Goal: Register for event/course

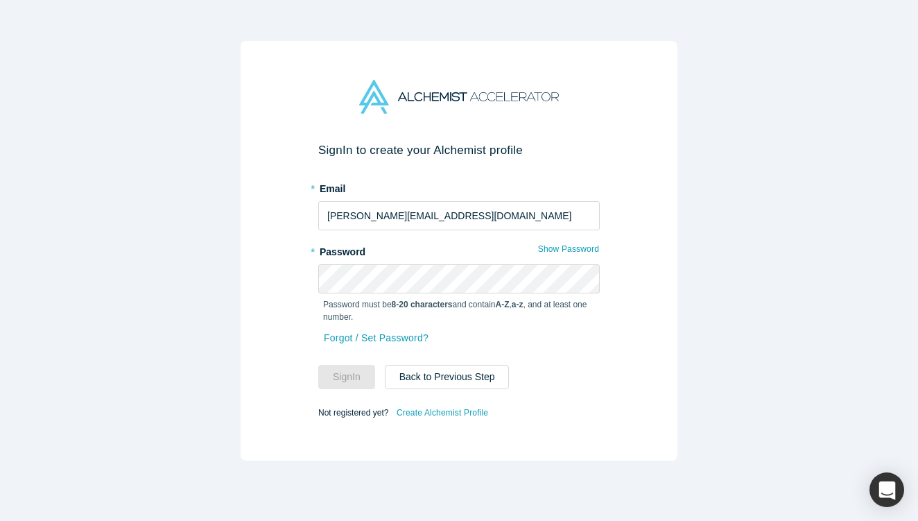
click at [524, 246] on label "* Password" at bounding box center [459, 249] width 282 height 19
click at [347, 377] on button "Sign In" at bounding box center [346, 377] width 57 height 24
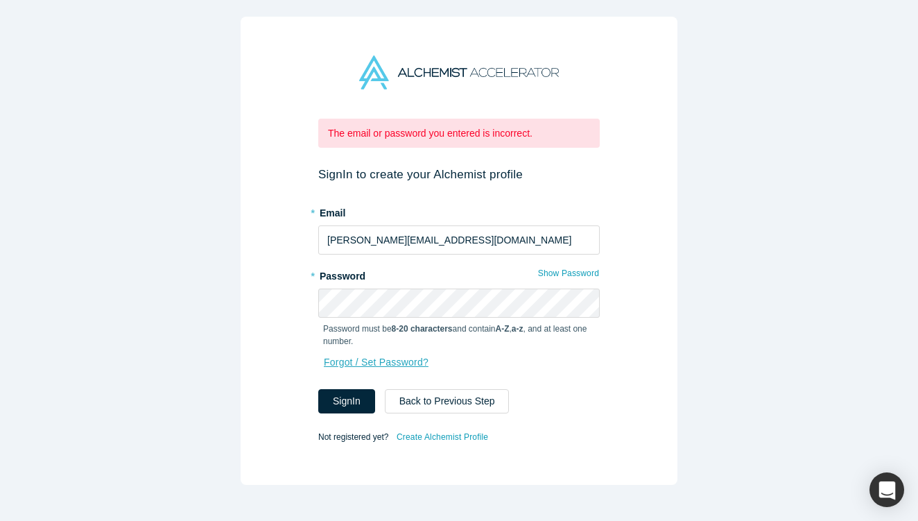
click at [408, 361] on link "Forgot / Set Password?" at bounding box center [376, 362] width 106 height 24
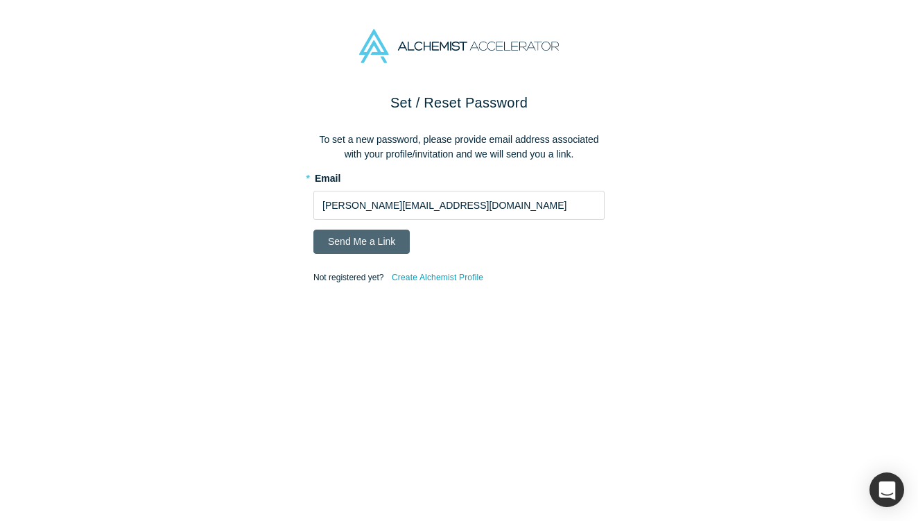
click at [387, 238] on button "Send Me a Link" at bounding box center [361, 242] width 96 height 24
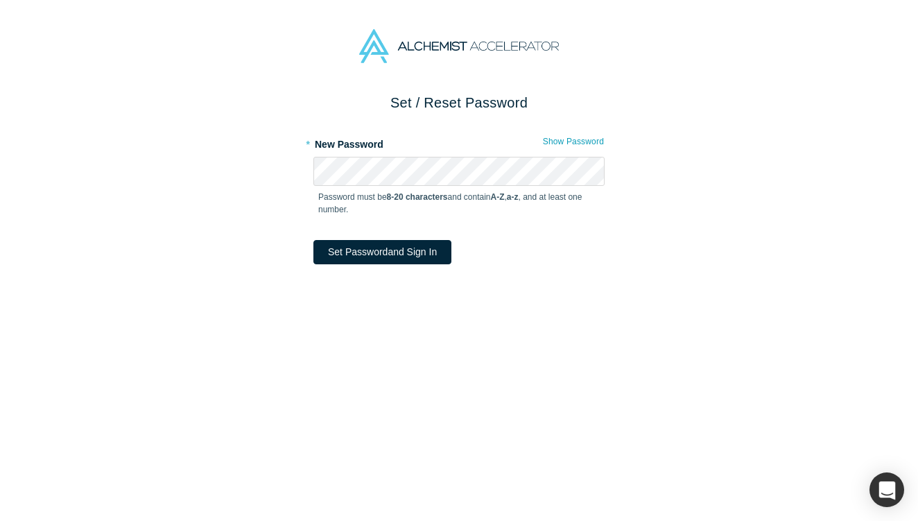
click at [858, 0] on div at bounding box center [459, 46] width 918 height 92
click at [420, 246] on button "Set Password and Sign In" at bounding box center [382, 252] width 138 height 24
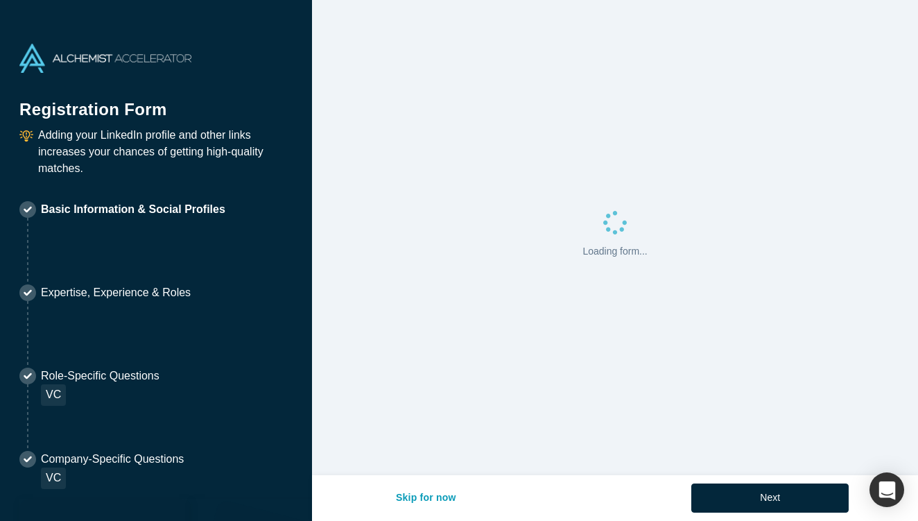
select select "US"
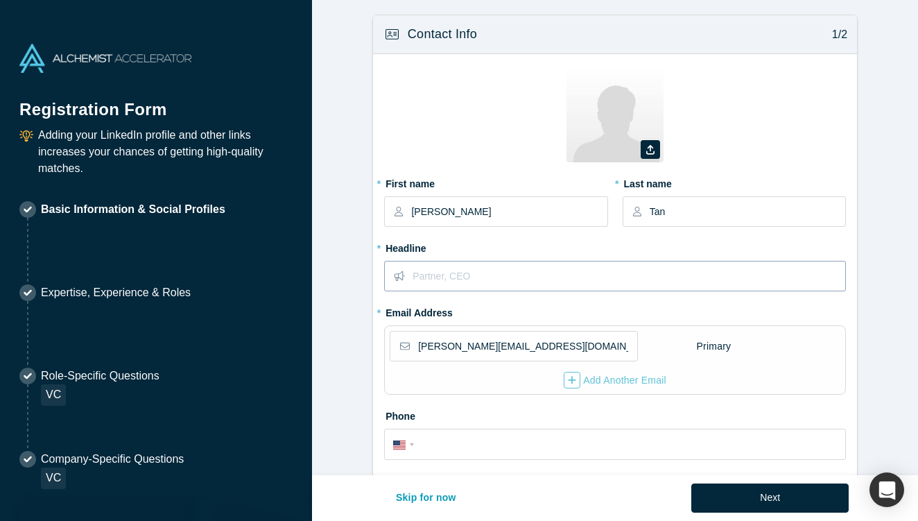
click at [454, 266] on input "text" at bounding box center [629, 275] width 432 height 29
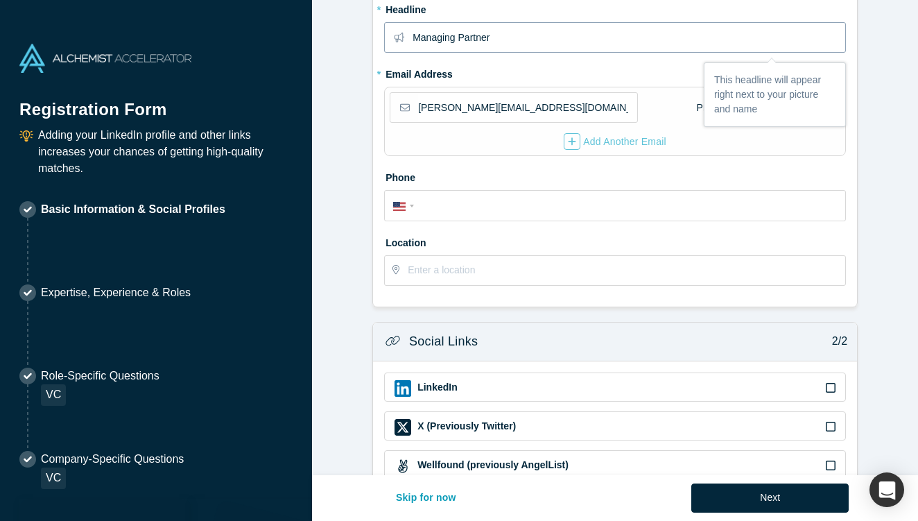
scroll to position [313, 0]
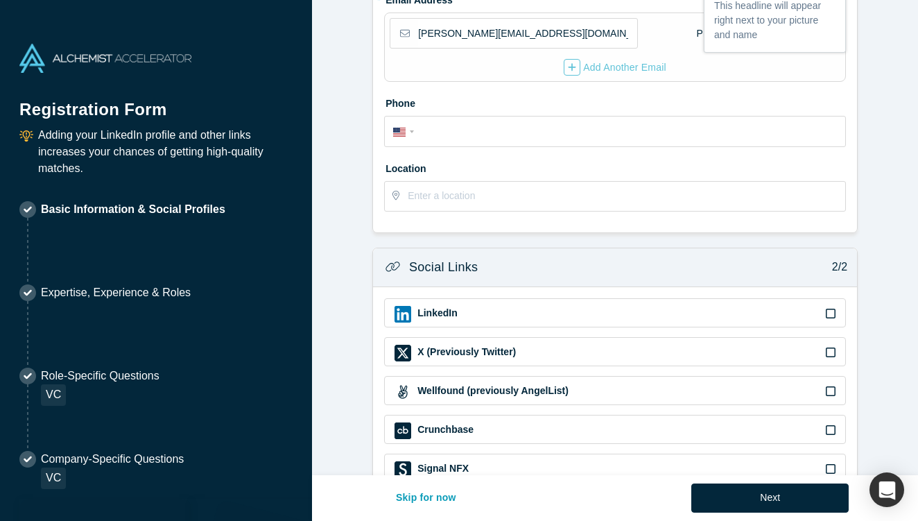
type input "Managing Partner"
click at [838, 308] on div "LinkedIn" at bounding box center [615, 312] width 462 height 29
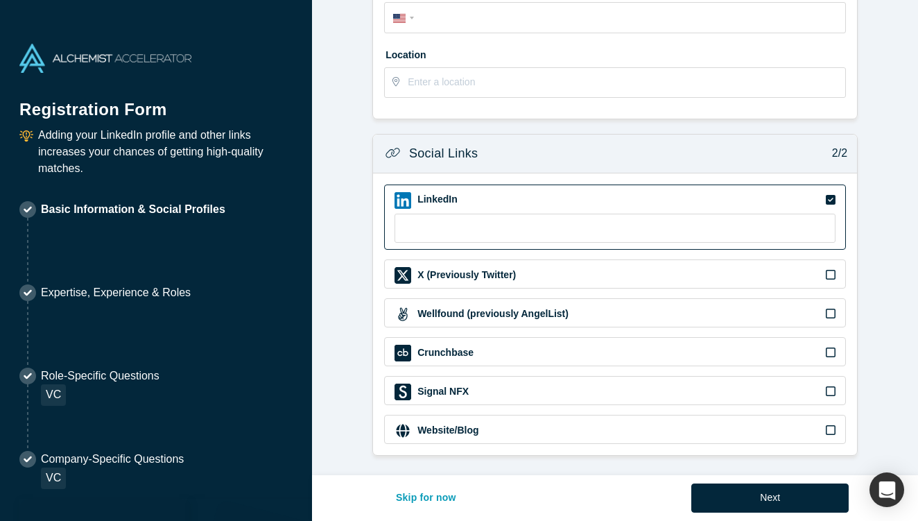
scroll to position [426, 0]
click at [626, 223] on input at bounding box center [615, 228] width 441 height 29
paste input "https://www.linkedin.com/in/christina-xiao-tan/"
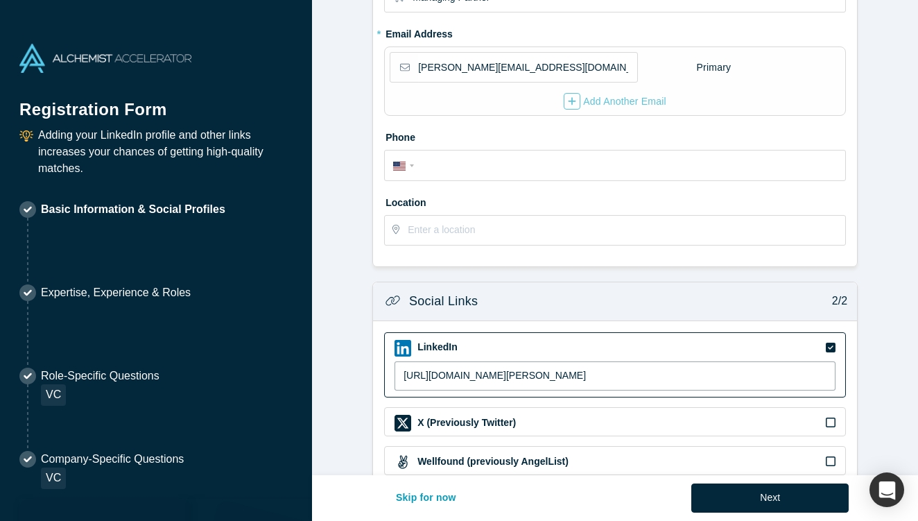
scroll to position [221, 0]
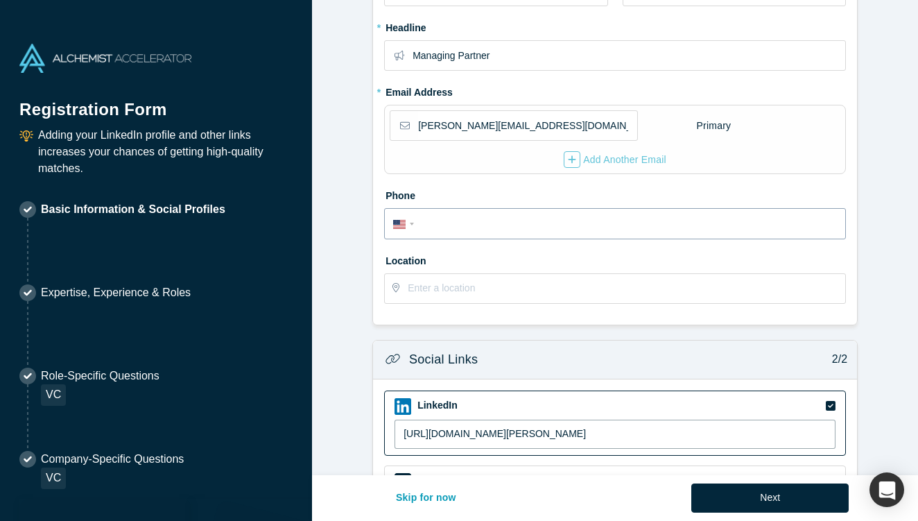
type input "https://www.linkedin.com/in/christina-xiao-tan/"
paste input "(650) 285-9189"
type input "(650) 285-9189"
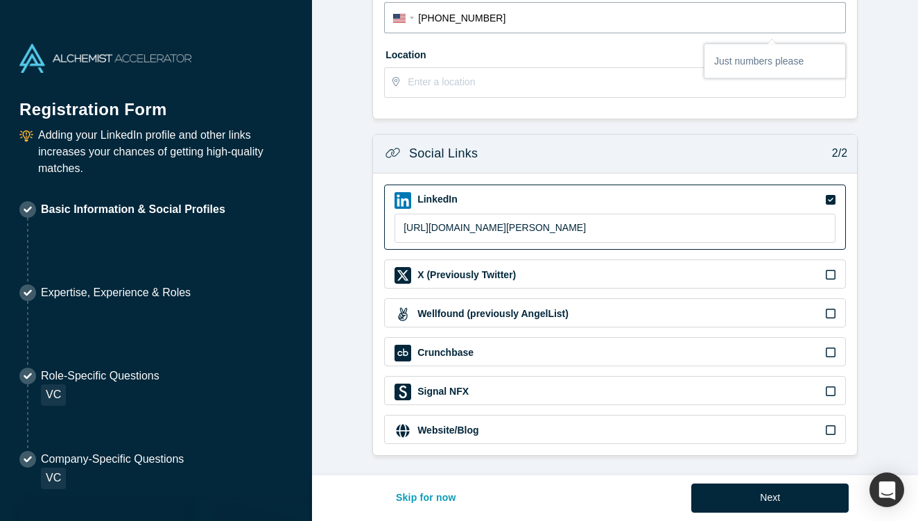
scroll to position [426, 0]
click at [764, 505] on button "Next" at bounding box center [769, 497] width 157 height 29
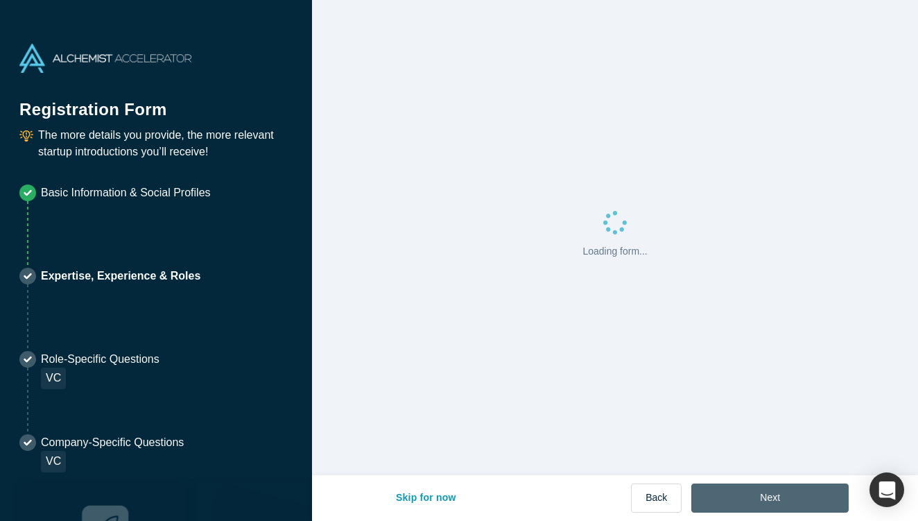
scroll to position [0, 0]
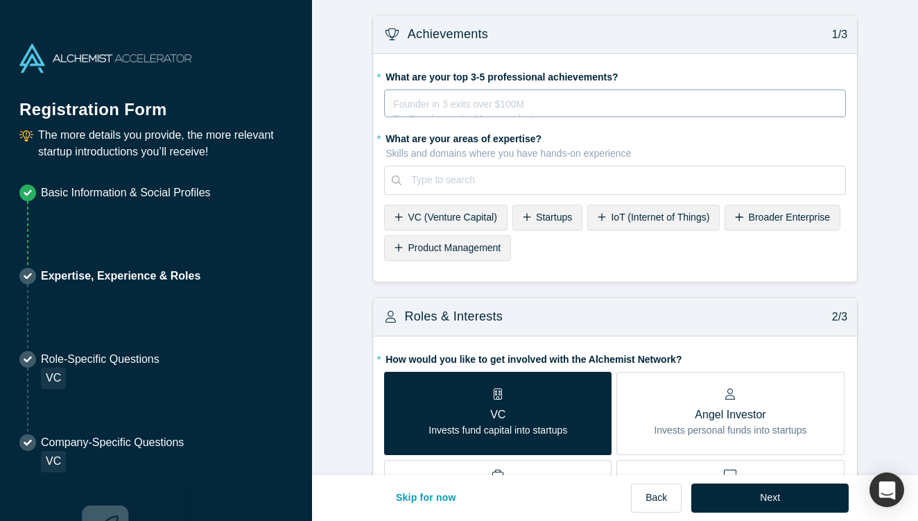
click at [506, 96] on div "rdw-editor" at bounding box center [615, 101] width 443 height 15
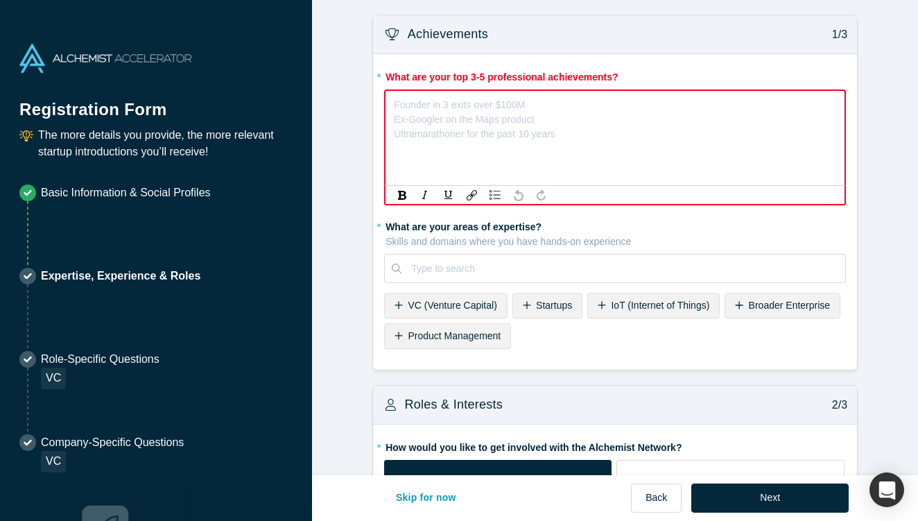
click at [561, 117] on div "Founder in 3 exits over $100M Ex-Googler on the Maps product Ultramarathoner fo…" at bounding box center [615, 137] width 462 height 97
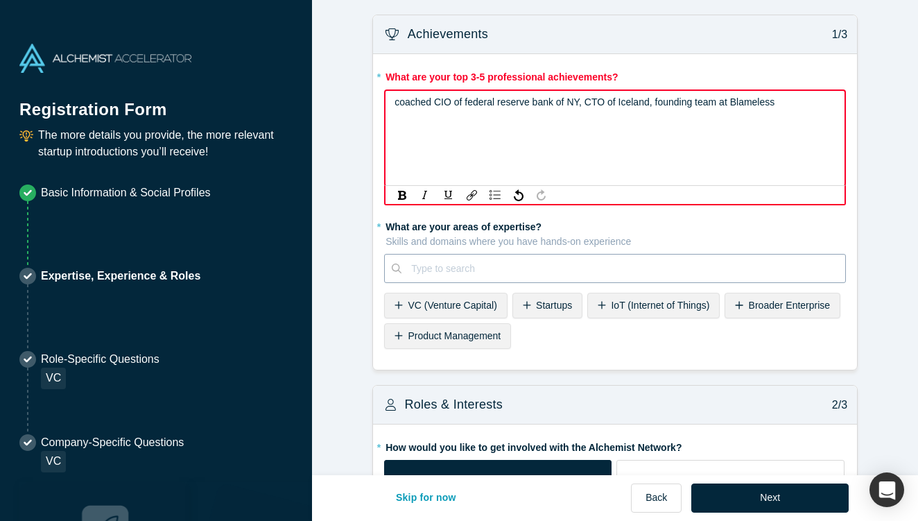
click at [539, 266] on div at bounding box center [623, 268] width 424 height 17
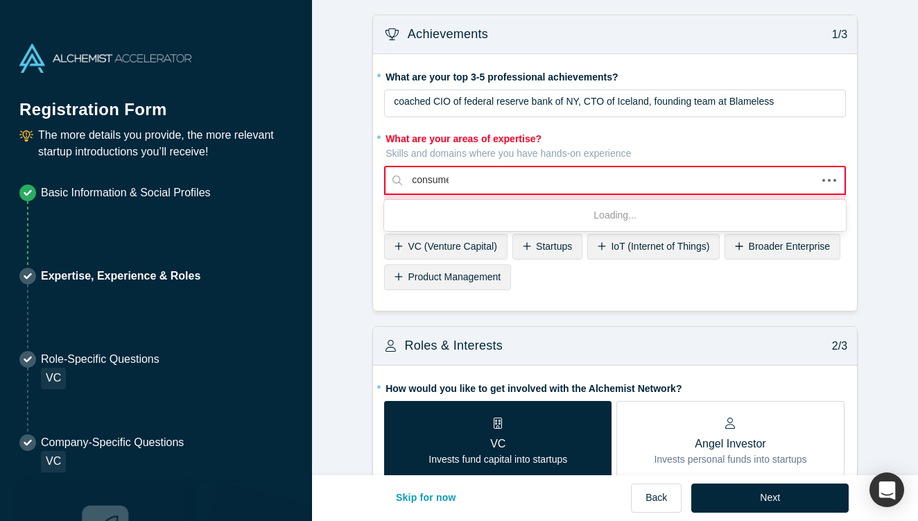
type input "consumer"
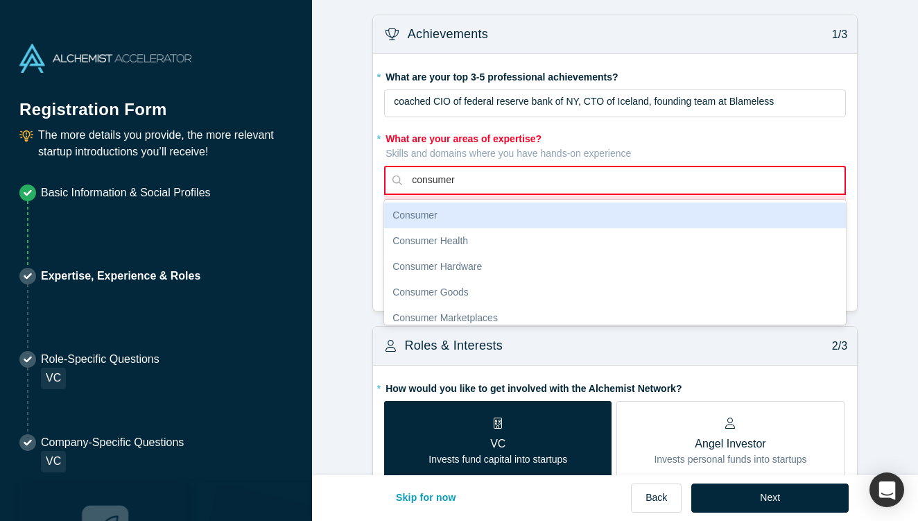
click at [497, 212] on div "Consumer" at bounding box center [615, 216] width 462 height 26
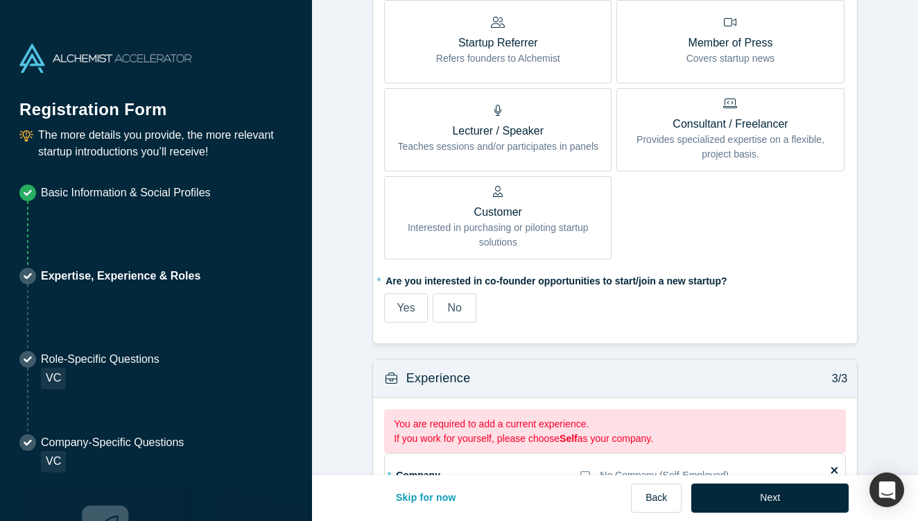
scroll to position [737, 0]
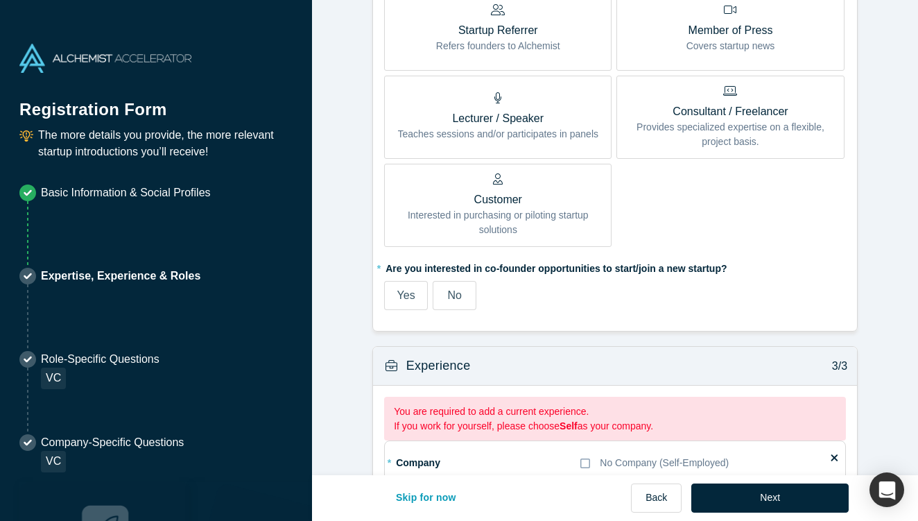
click at [451, 295] on span "No" at bounding box center [454, 295] width 14 height 12
click at [0, 0] on input "No" at bounding box center [0, 0] width 0 height 0
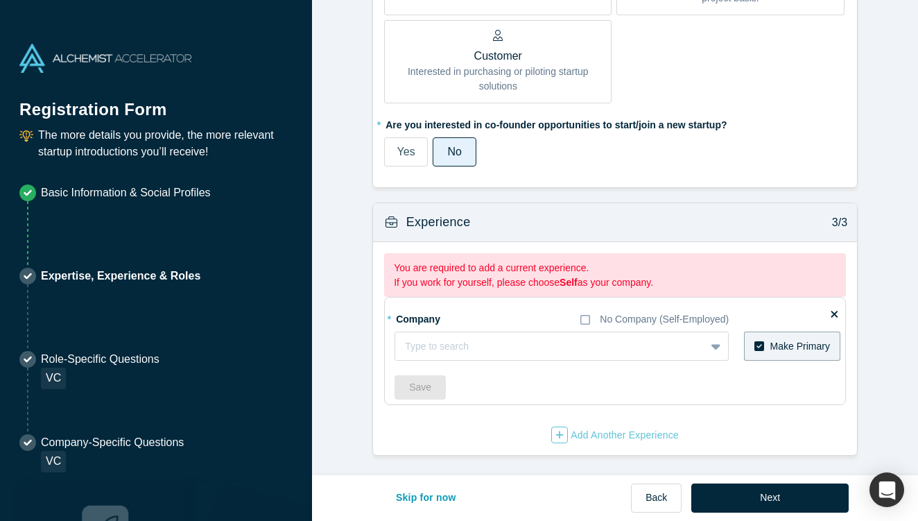
scroll to position [879, 0]
click at [493, 340] on div at bounding box center [550, 346] width 291 height 17
type input "V0"
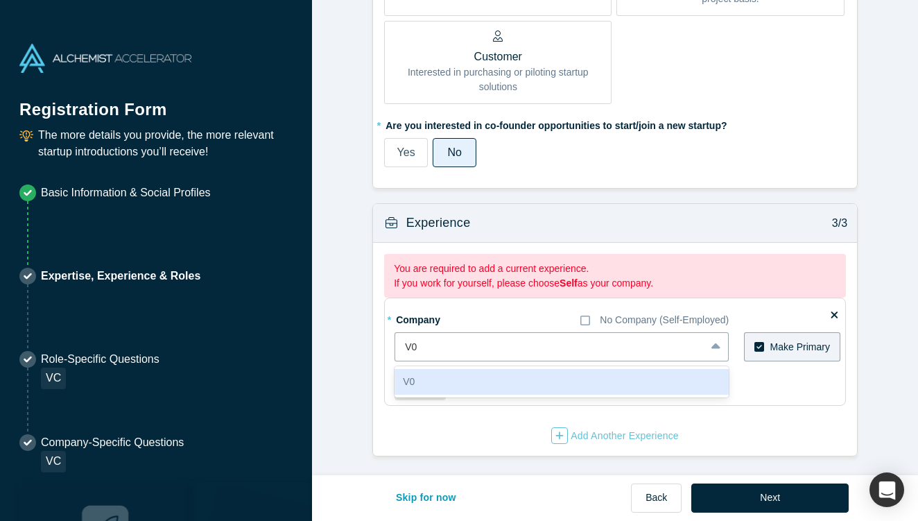
click at [421, 374] on div "V0" at bounding box center [562, 382] width 334 height 26
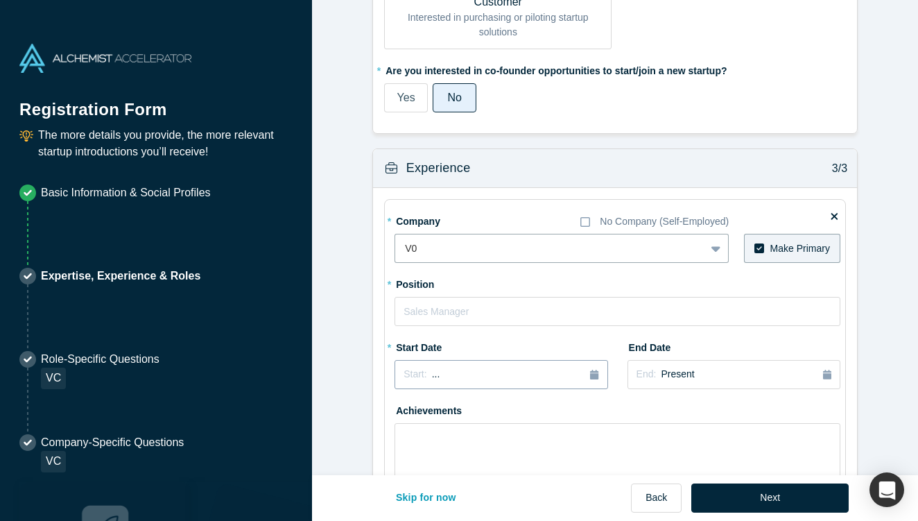
scroll to position [935, 0]
click at [551, 302] on input "text" at bounding box center [618, 310] width 446 height 29
type input "Managing Partner"
click at [493, 380] on button "Start: ..." at bounding box center [501, 373] width 213 height 29
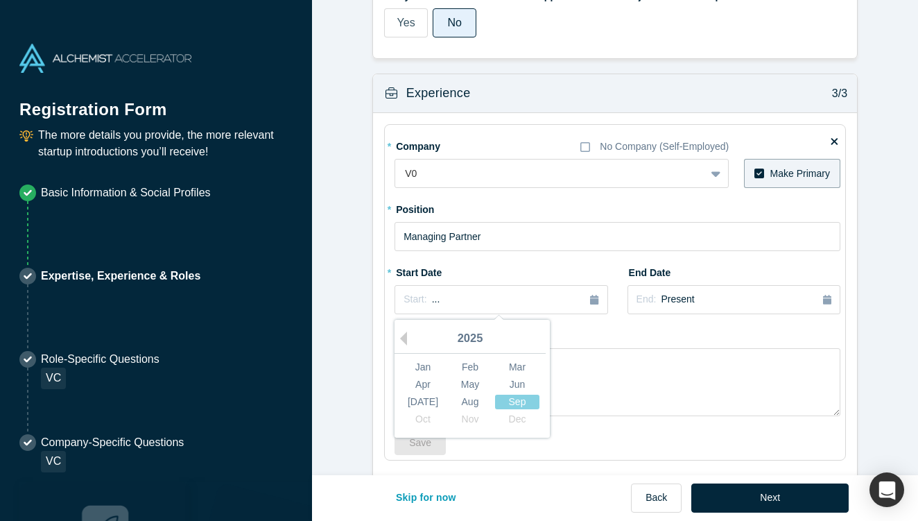
scroll to position [1045, 0]
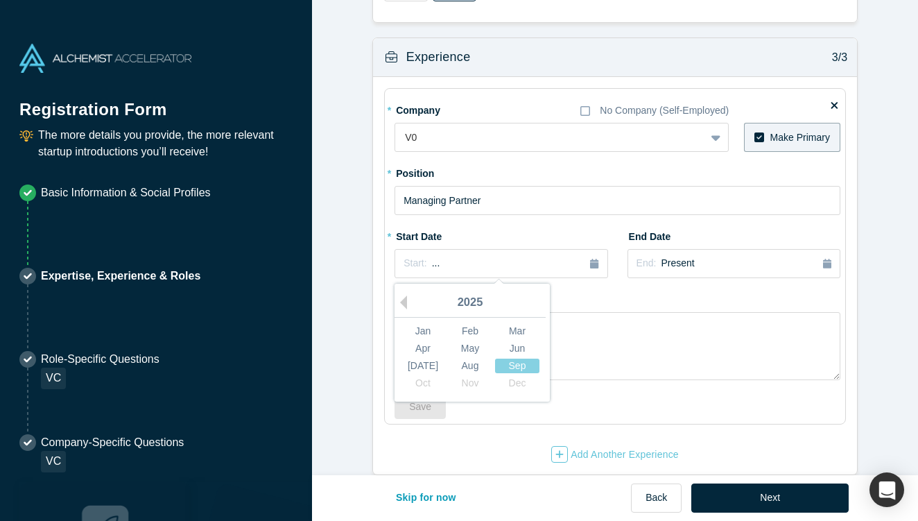
click at [409, 300] on div "2025" at bounding box center [470, 303] width 151 height 29
click at [406, 304] on button "Previous Year" at bounding box center [400, 302] width 14 height 14
click at [423, 346] on div "Apr" at bounding box center [423, 348] width 44 height 15
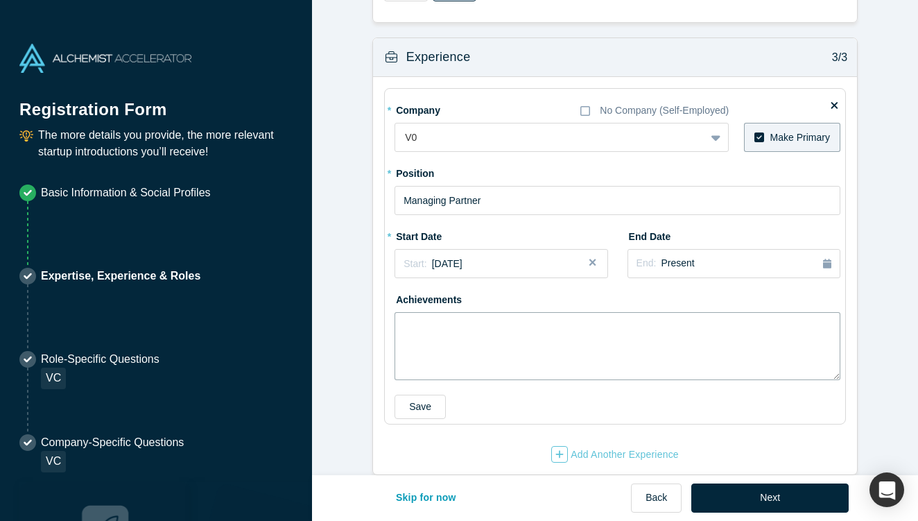
click at [514, 323] on textarea at bounding box center [618, 346] width 446 height 68
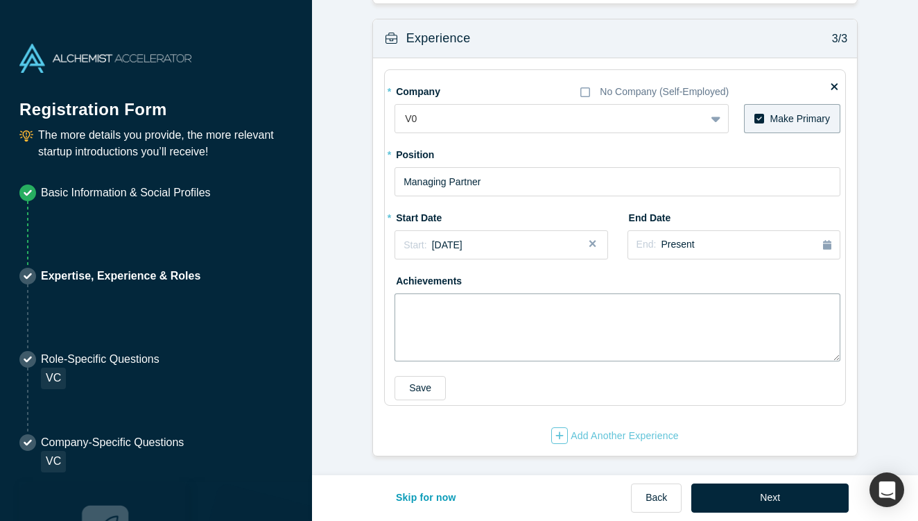
scroll to position [1063, 0]
click at [746, 492] on button "Next" at bounding box center [769, 497] width 157 height 29
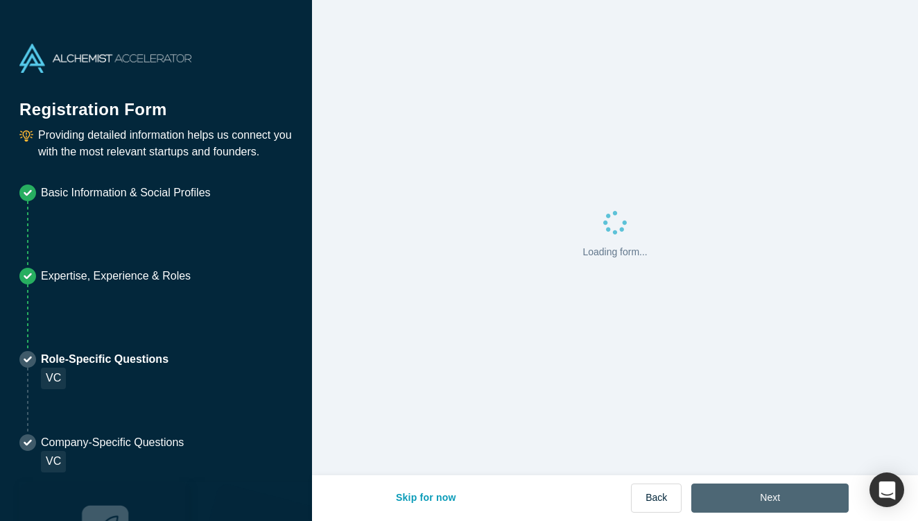
scroll to position [0, 0]
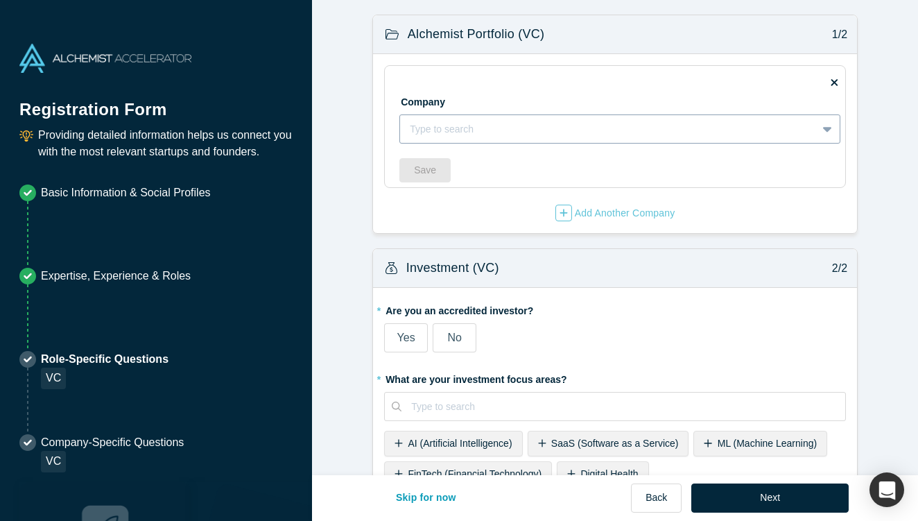
click at [549, 135] on div at bounding box center [608, 129] width 397 height 17
type input "V"
click at [390, 155] on fieldset "Company Type to search To pick up a draggable item, press the space bar. While …" at bounding box center [615, 126] width 462 height 123
click at [407, 338] on span "Yes" at bounding box center [406, 338] width 18 height 12
click at [0, 0] on input "Yes" at bounding box center [0, 0] width 0 height 0
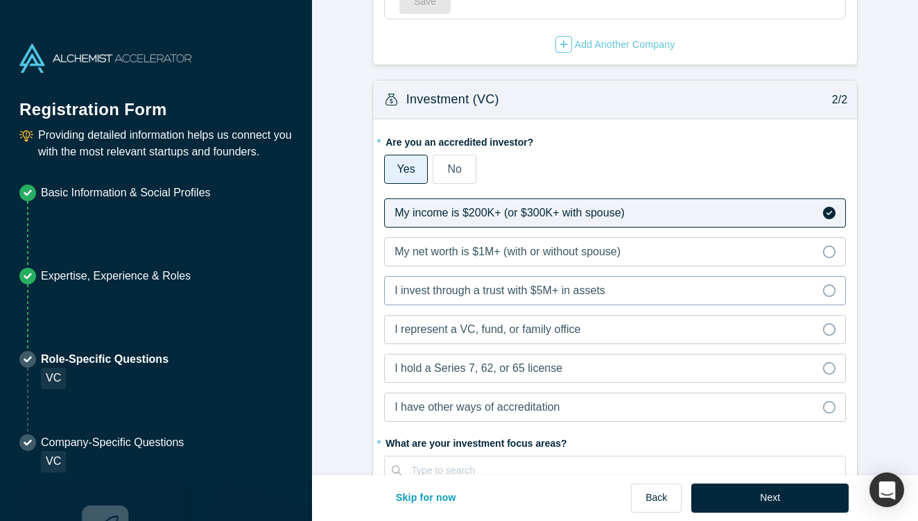
scroll to position [171, 0]
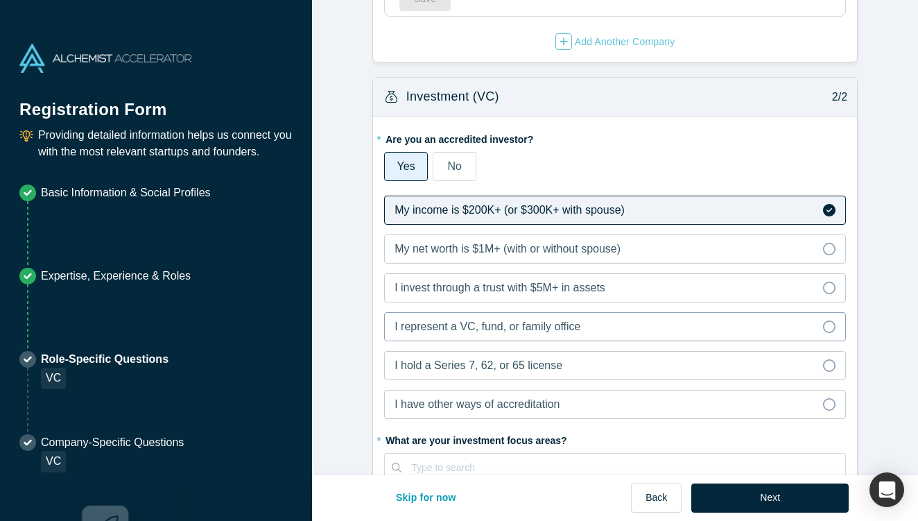
click at [407, 338] on label "I represent a VC, fund, or family office" at bounding box center [615, 326] width 462 height 29
click at [0, 0] on input "I represent a VC, fund, or family office" at bounding box center [0, 0] width 0 height 0
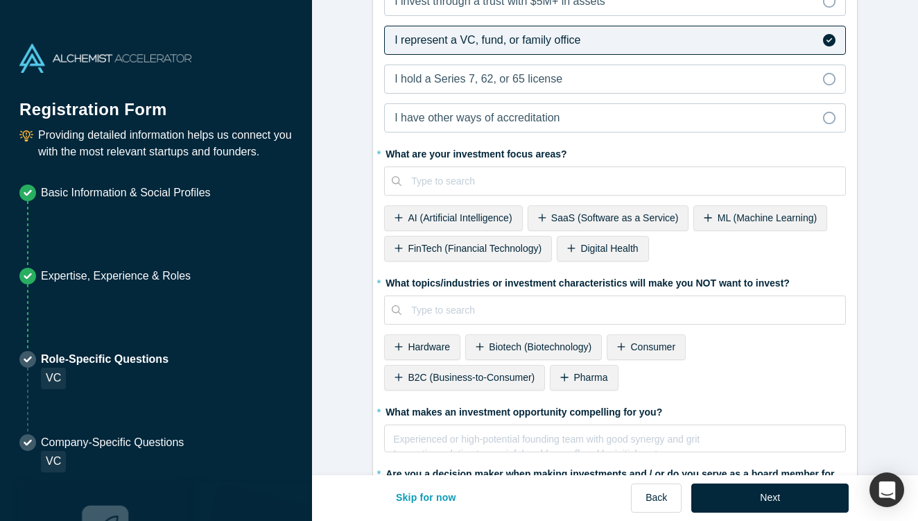
scroll to position [462, 0]
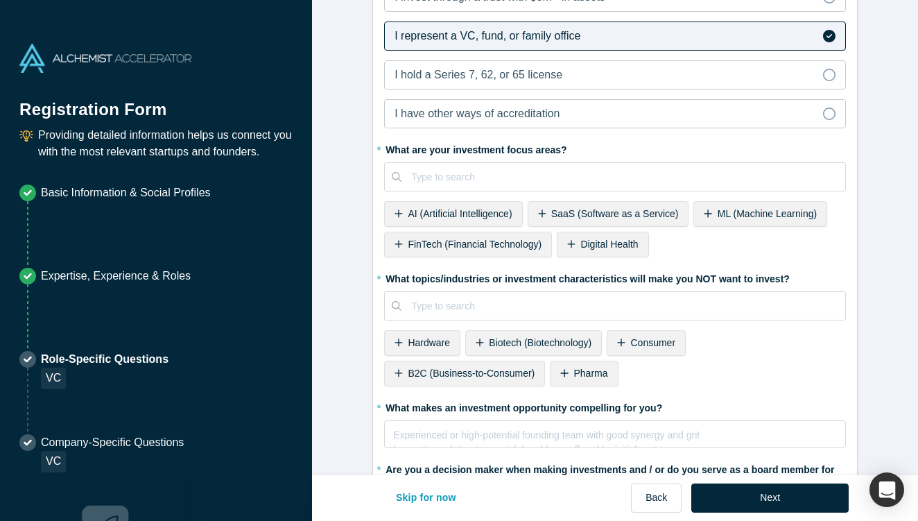
click at [652, 209] on span "SaaS (Software as a Service)" at bounding box center [615, 213] width 128 height 11
click at [707, 212] on span "FinTech (Financial Technology)" at bounding box center [757, 213] width 134 height 11
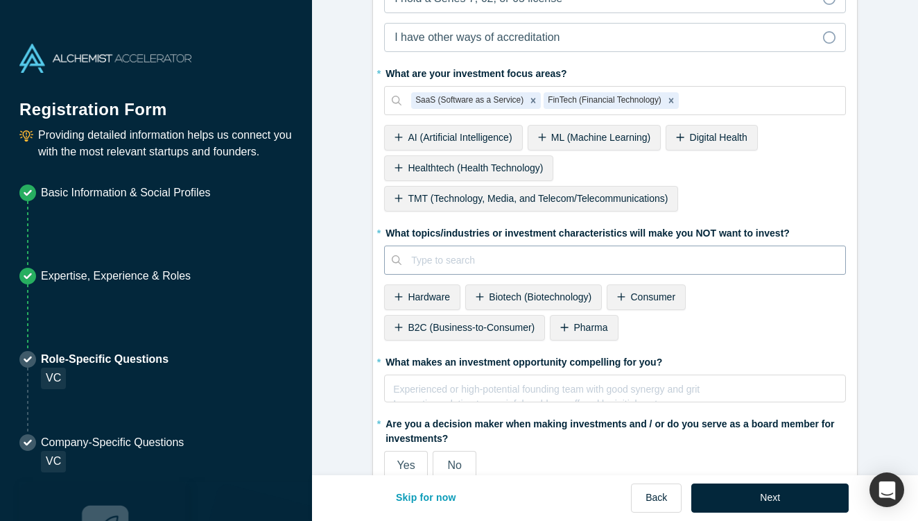
scroll to position [551, 0]
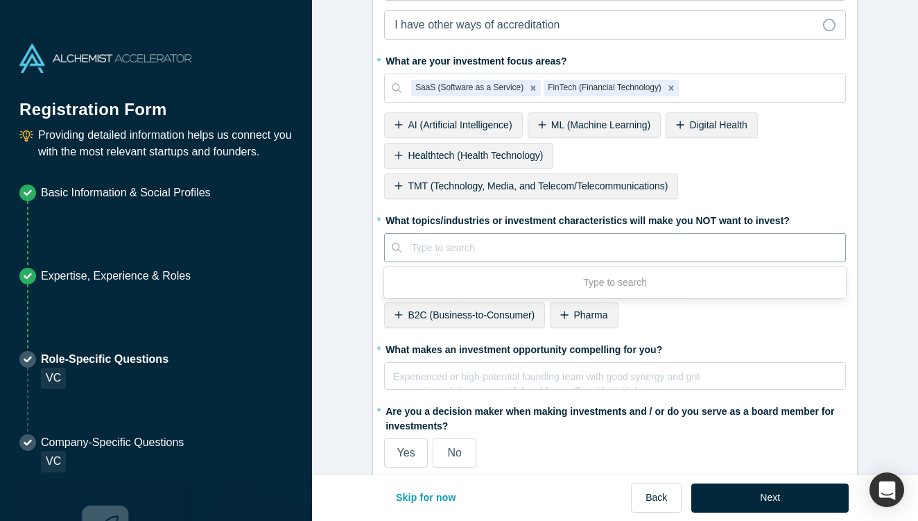
click at [539, 248] on div at bounding box center [623, 247] width 424 height 17
type input "war"
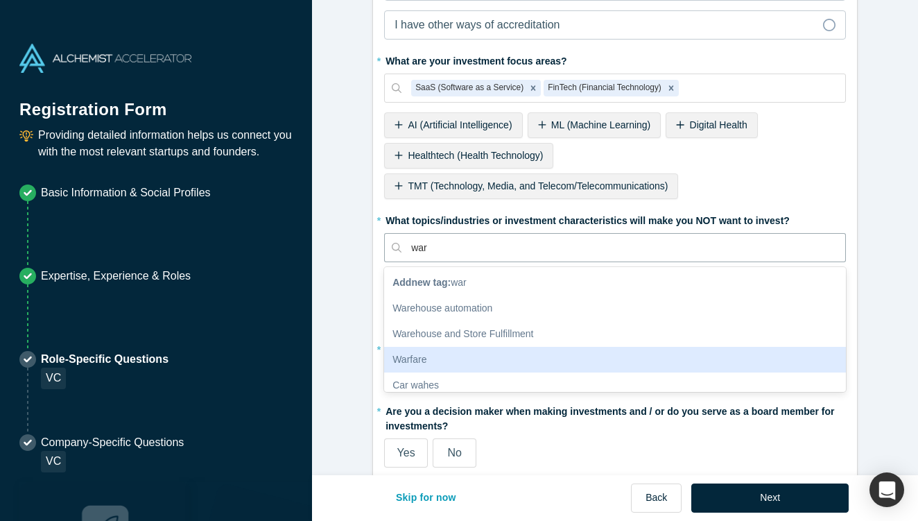
click at [495, 350] on div "Warfare" at bounding box center [615, 360] width 462 height 26
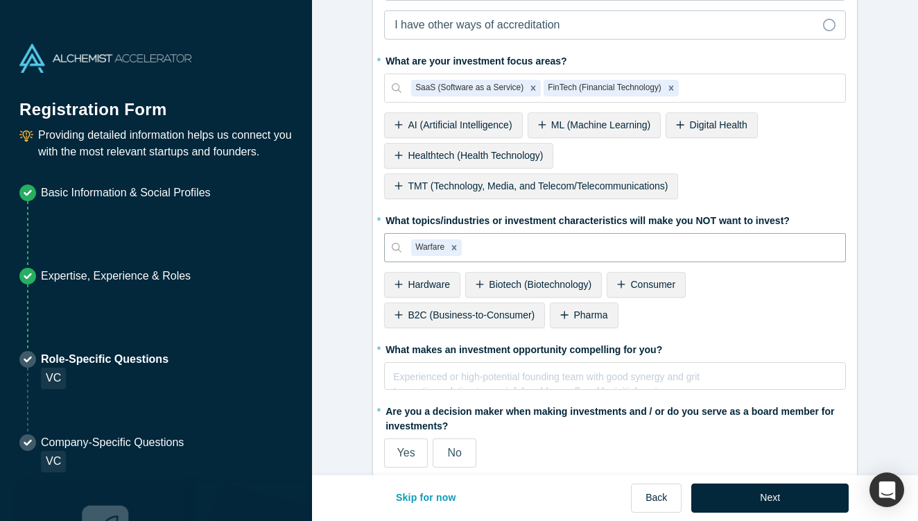
scroll to position [614, 0]
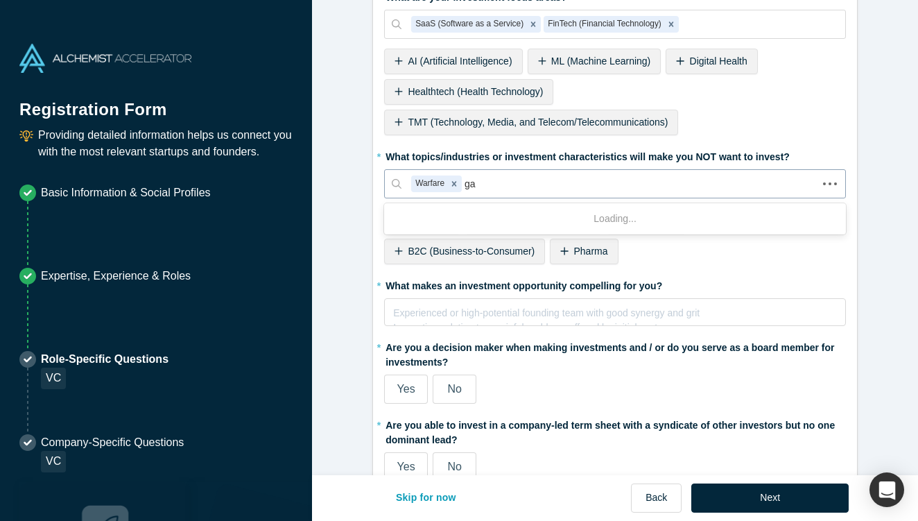
type input "gam"
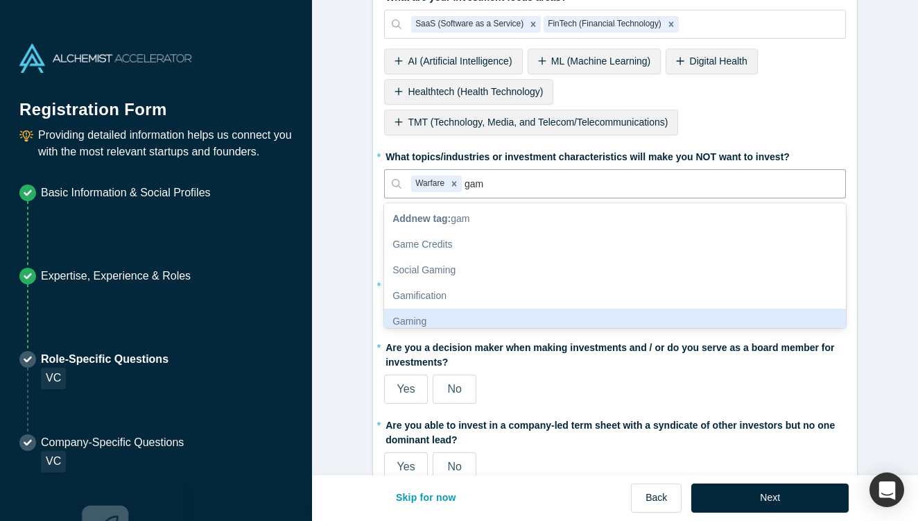
click at [454, 315] on div "Gaming" at bounding box center [615, 322] width 462 height 26
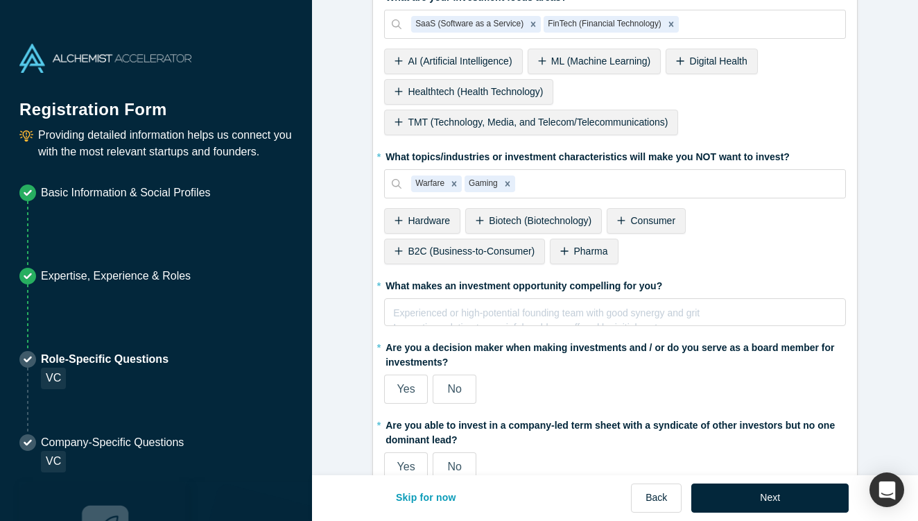
click at [540, 225] on span "Biotech (Biotechnology)" at bounding box center [540, 220] width 103 height 11
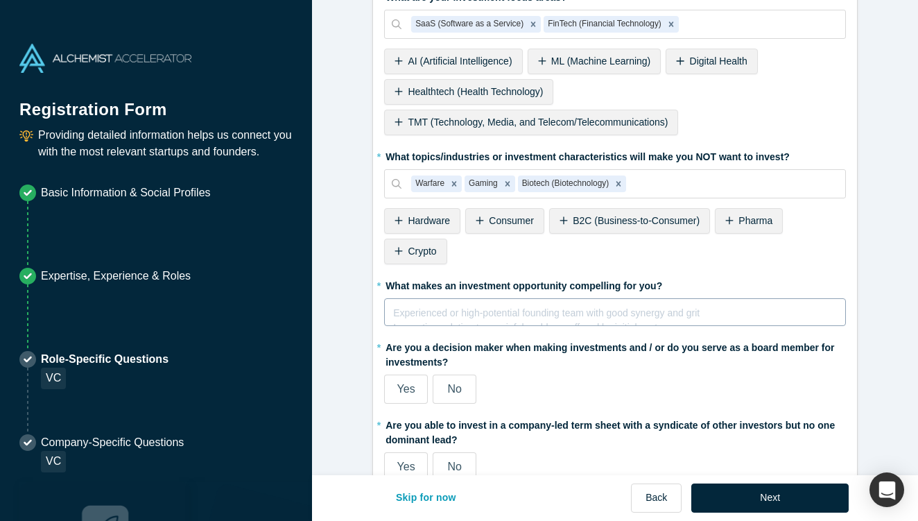
click at [514, 303] on div "rdw-editor" at bounding box center [615, 310] width 443 height 15
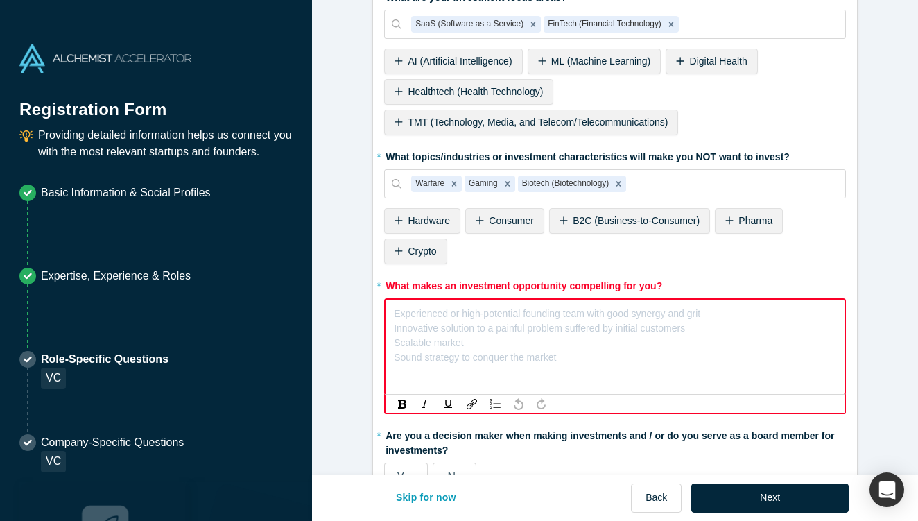
click at [569, 329] on div "Experienced or high-potential founding team with good synergy and grit Innovati…" at bounding box center [547, 336] width 307 height 58
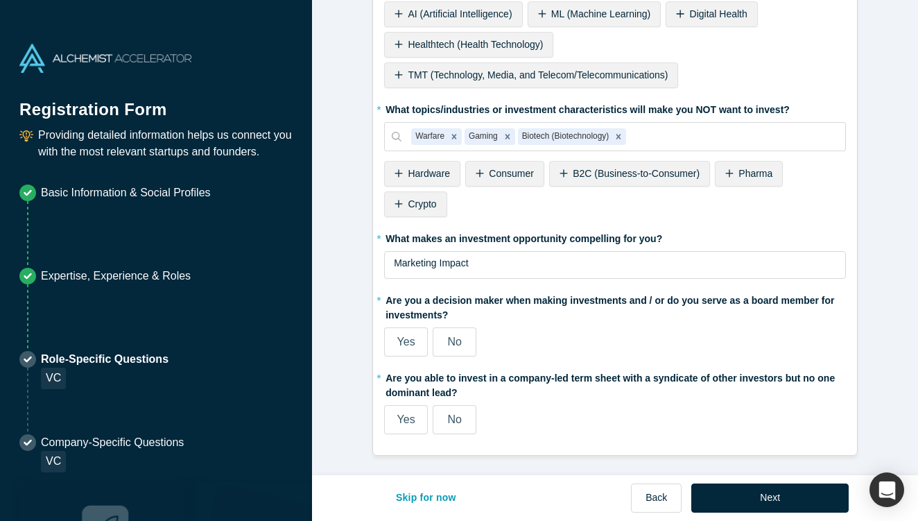
click at [411, 344] on span "Yes" at bounding box center [406, 342] width 18 height 12
click at [0, 0] on input "Yes" at bounding box center [0, 0] width 0 height 0
click at [410, 418] on span "Yes" at bounding box center [406, 420] width 18 height 12
click at [0, 0] on input "Yes" at bounding box center [0, 0] width 0 height 0
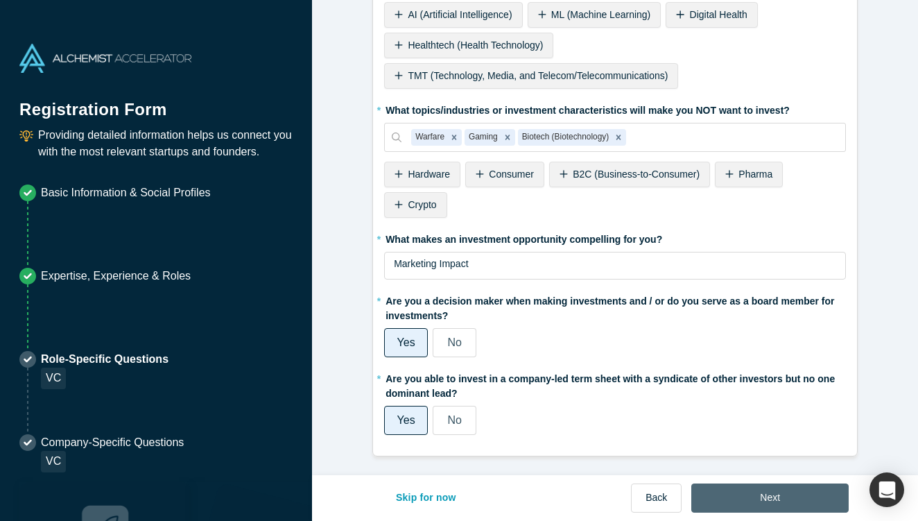
click at [811, 497] on button "Next" at bounding box center [769, 497] width 157 height 29
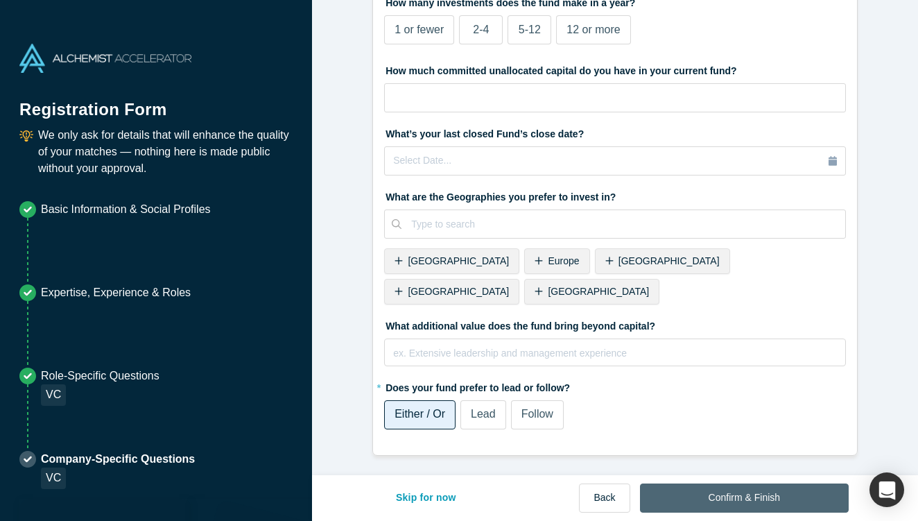
scroll to position [0, 0]
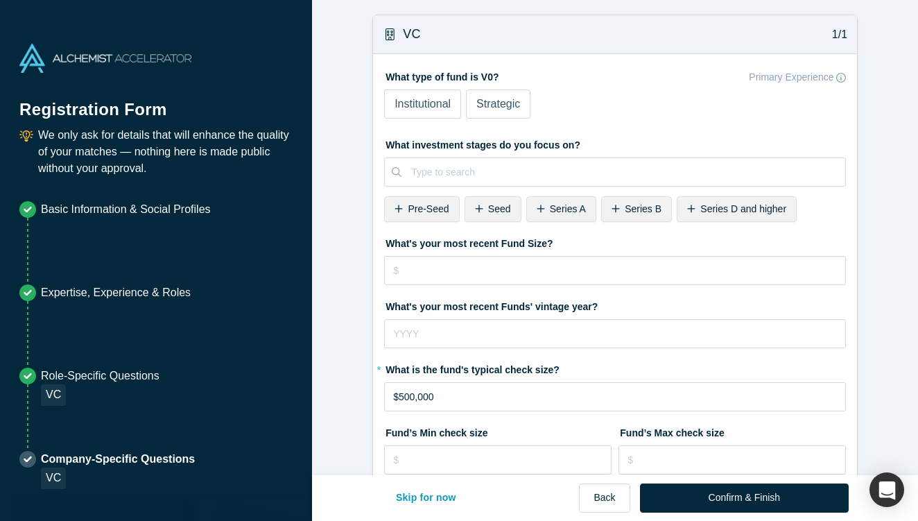
click at [503, 98] on span "Strategic" at bounding box center [498, 104] width 44 height 12
click at [0, 0] on input "Strategic" at bounding box center [0, 0] width 0 height 0
click at [503, 98] on span "Strategic" at bounding box center [498, 104] width 44 height 12
click at [0, 0] on input "Strategic" at bounding box center [0, 0] width 0 height 0
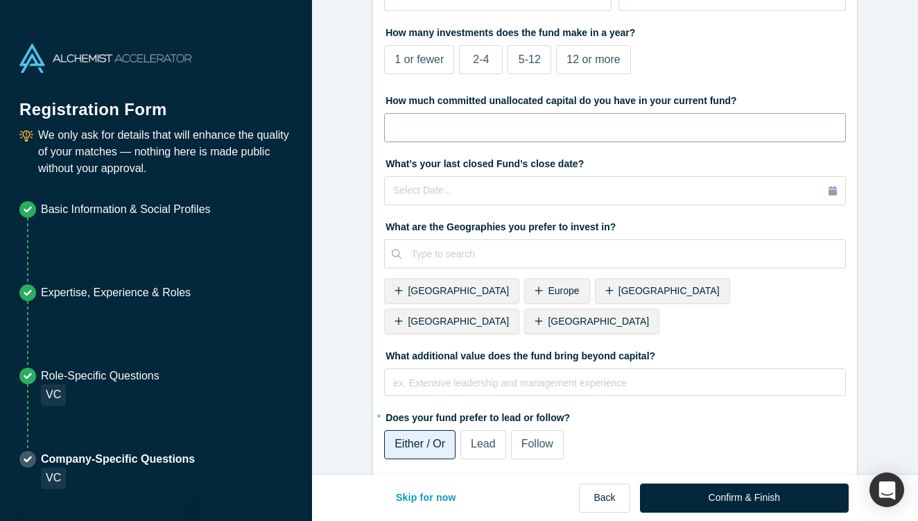
scroll to position [463, 0]
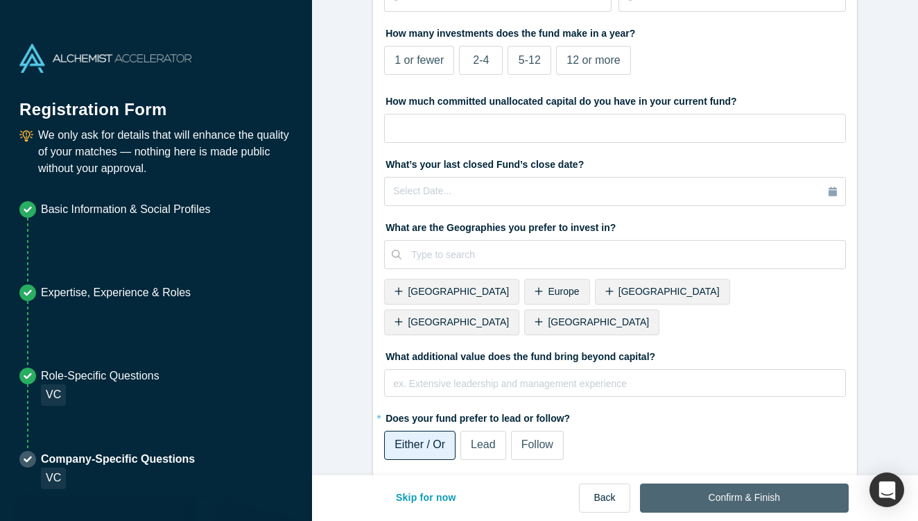
click at [750, 494] on button "Confirm & Finish" at bounding box center [744, 497] width 209 height 29
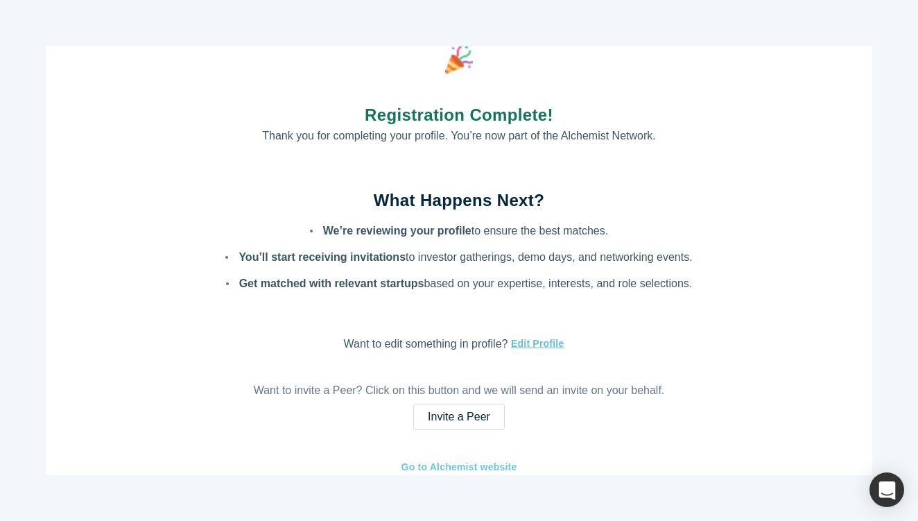
click at [488, 463] on link "Go to Alchemist website" at bounding box center [459, 467] width 117 height 16
click at [485, 470] on link "Go to Alchemist website" at bounding box center [459, 467] width 117 height 16
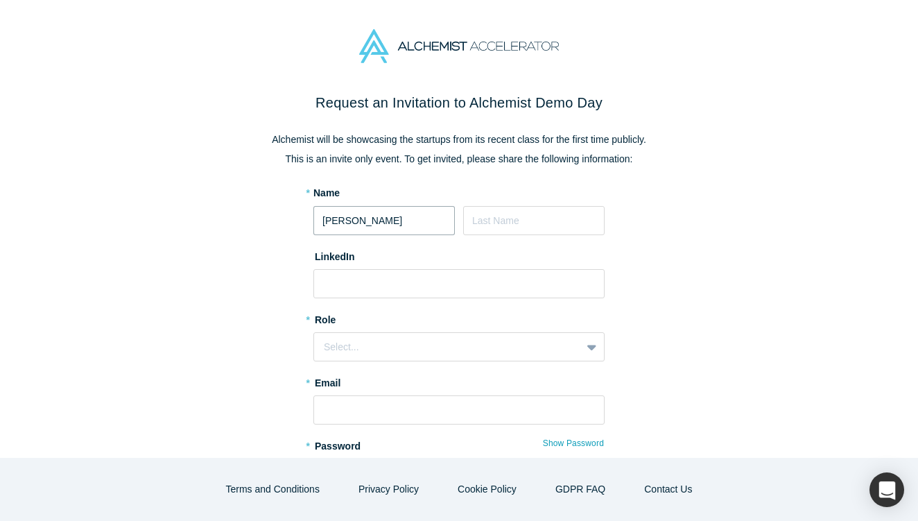
type input "[PERSON_NAME]"
type input "Tan"
click at [369, 278] on input at bounding box center [458, 283] width 291 height 29
paste input "[URL][DOMAIN_NAME][PERSON_NAME]"
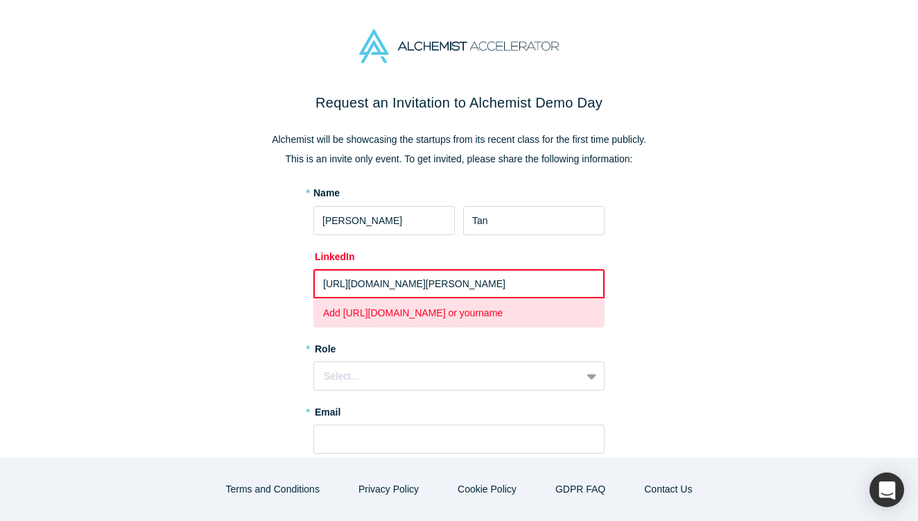
click at [327, 279] on input "[URL][DOMAIN_NAME][PERSON_NAME]" at bounding box center [458, 283] width 291 height 29
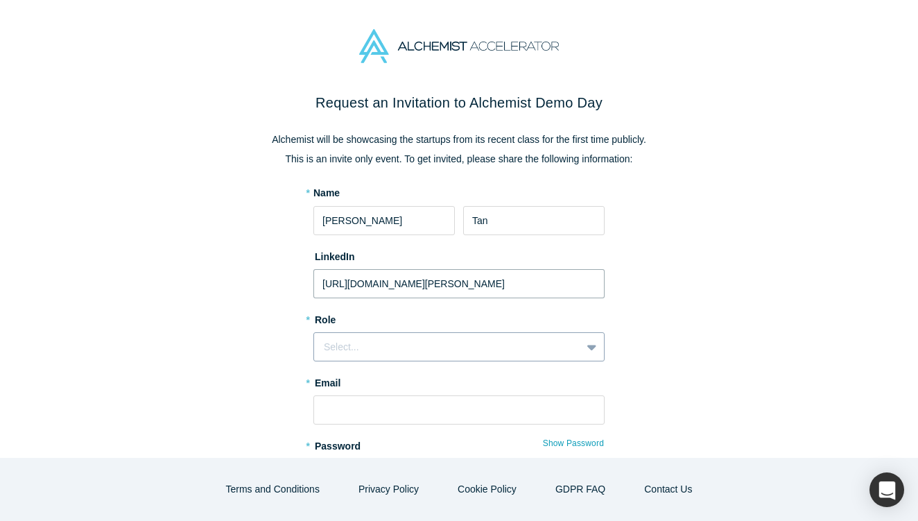
type input "[URL][DOMAIN_NAME][PERSON_NAME]"
click at [359, 351] on div "Select..." at bounding box center [448, 347] width 248 height 15
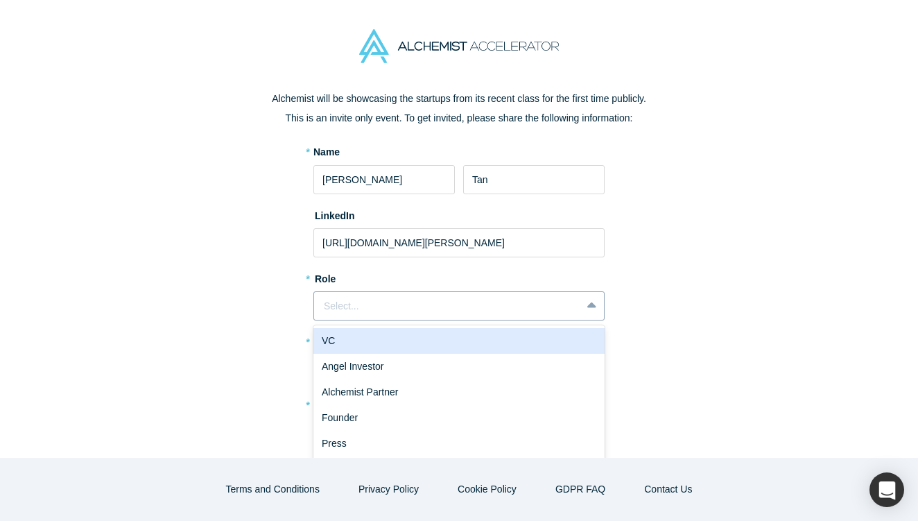
scroll to position [63, 0]
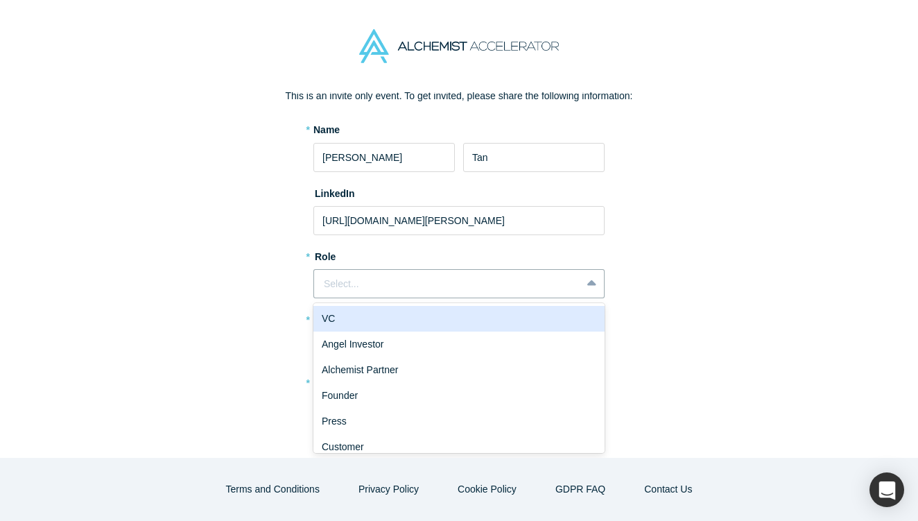
click at [359, 325] on div "VC" at bounding box center [458, 319] width 291 height 26
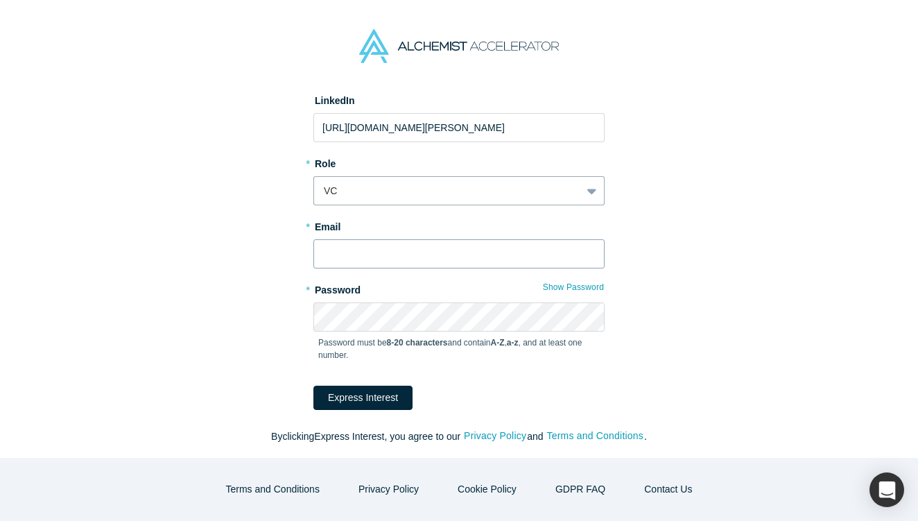
scroll to position [155, 0]
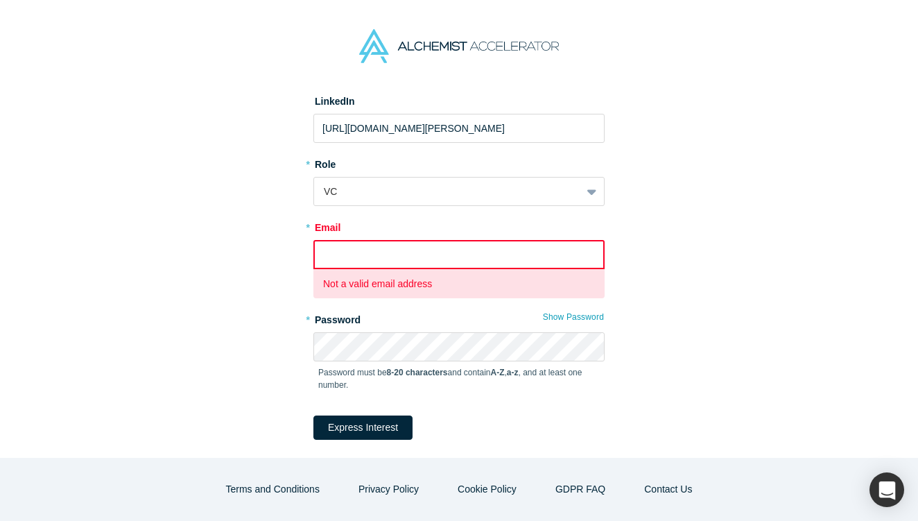
paste input "[PERSON_NAME][EMAIL_ADDRESS][DOMAIN_NAME]"
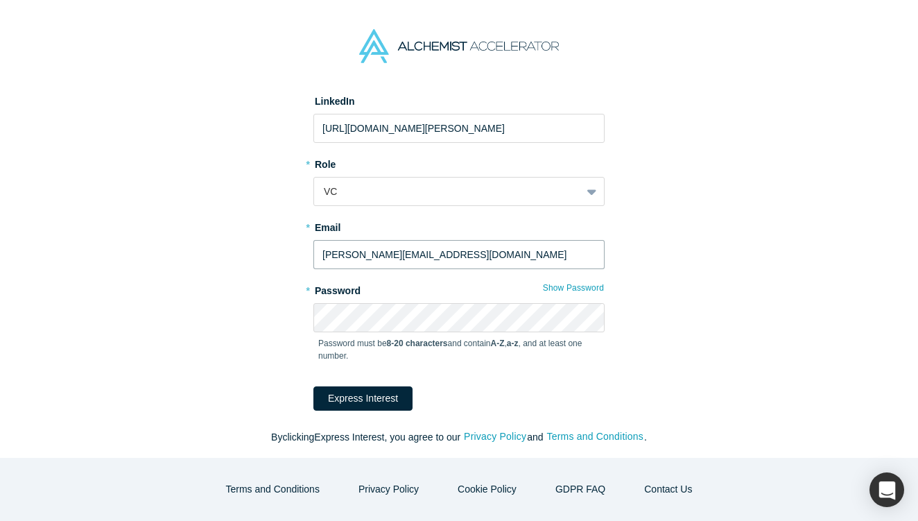
type input "[PERSON_NAME][EMAIL_ADDRESS][DOMAIN_NAME]"
click at [696, 148] on div "Request an Invitation to Alchemist Demo Day Alchemist will be showcasing the st…" at bounding box center [459, 198] width 583 height 522
click at [469, 334] on div "Password must be 8-20 characters and contain A-Z , a-z , and at least one numbe…" at bounding box center [458, 354] width 291 height 44
click at [359, 403] on button "Express Interest" at bounding box center [362, 398] width 99 height 24
